Goal: Information Seeking & Learning: Understand process/instructions

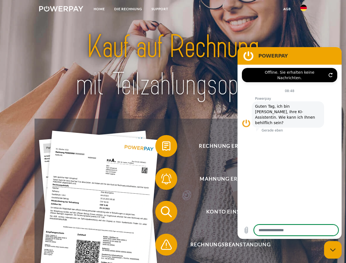
click at [61, 10] on img at bounding box center [61, 8] width 44 height 5
click at [304, 10] on img at bounding box center [303, 8] width 7 height 7
click at [287, 9] on link "agb" at bounding box center [287, 9] width 17 height 10
click at [162, 147] on span at bounding box center [157, 145] width 27 height 27
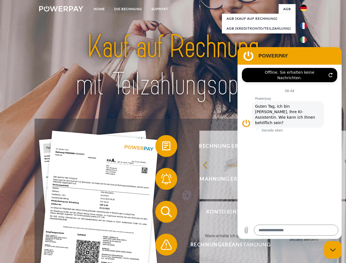
click at [162, 180] on span at bounding box center [157, 178] width 27 height 27
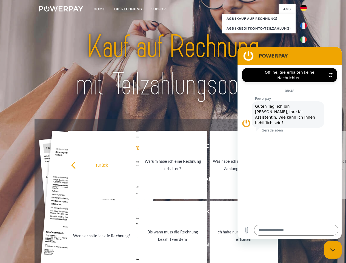
click at [162, 213] on link "Bis wann muss die Rechnung bezahlt werden?" at bounding box center [173, 235] width 68 height 69
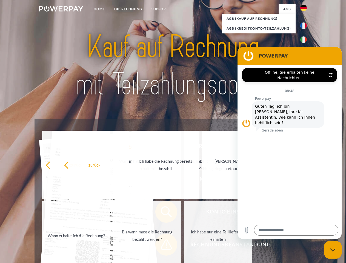
click at [162, 246] on span at bounding box center [157, 244] width 27 height 27
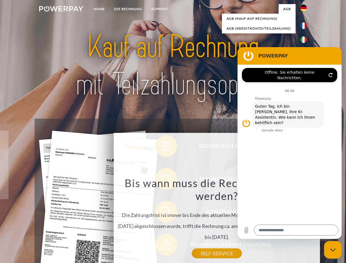
click at [333, 250] on icon "Messaging-Fenster schließen" at bounding box center [333, 250] width 6 height 4
type textarea "*"
